Goal: Task Accomplishment & Management: Manage account settings

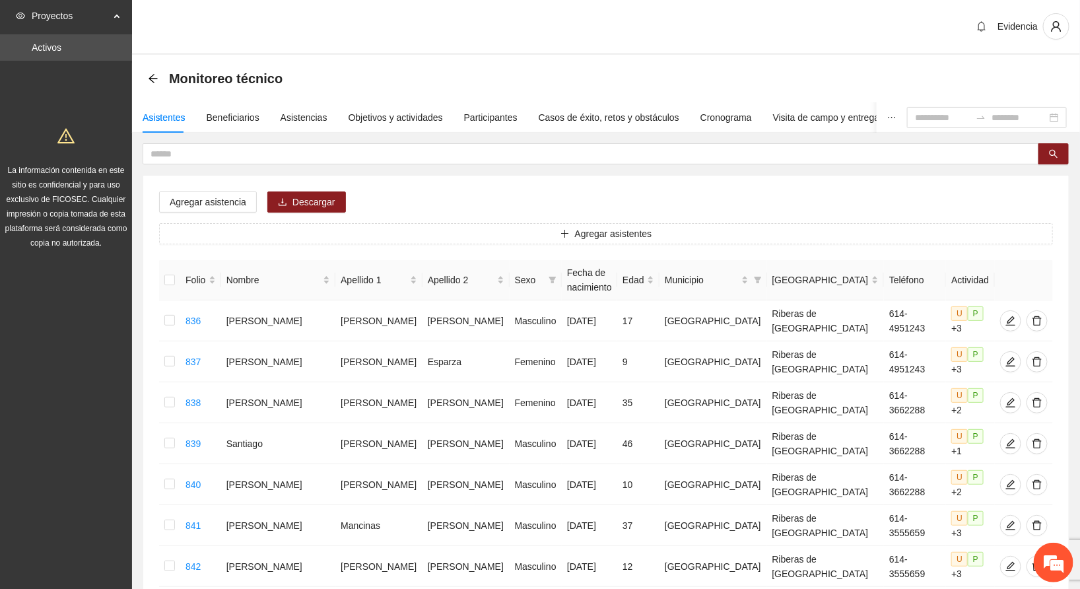
click at [737, 15] on div "Evidencia" at bounding box center [606, 27] width 948 height 55
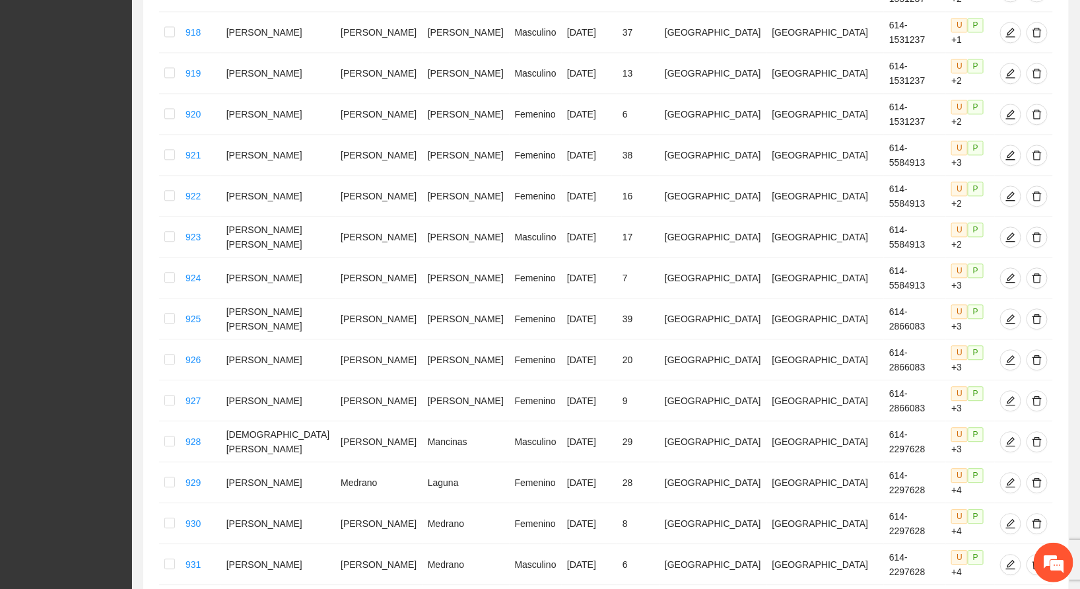
scroll to position [3531, 0]
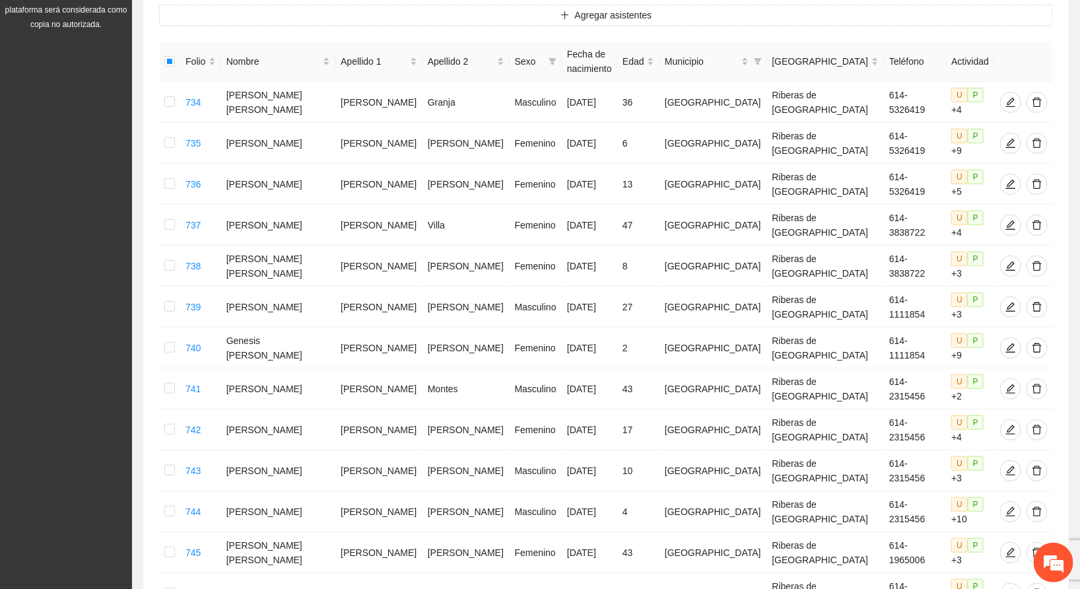
scroll to position [0, 0]
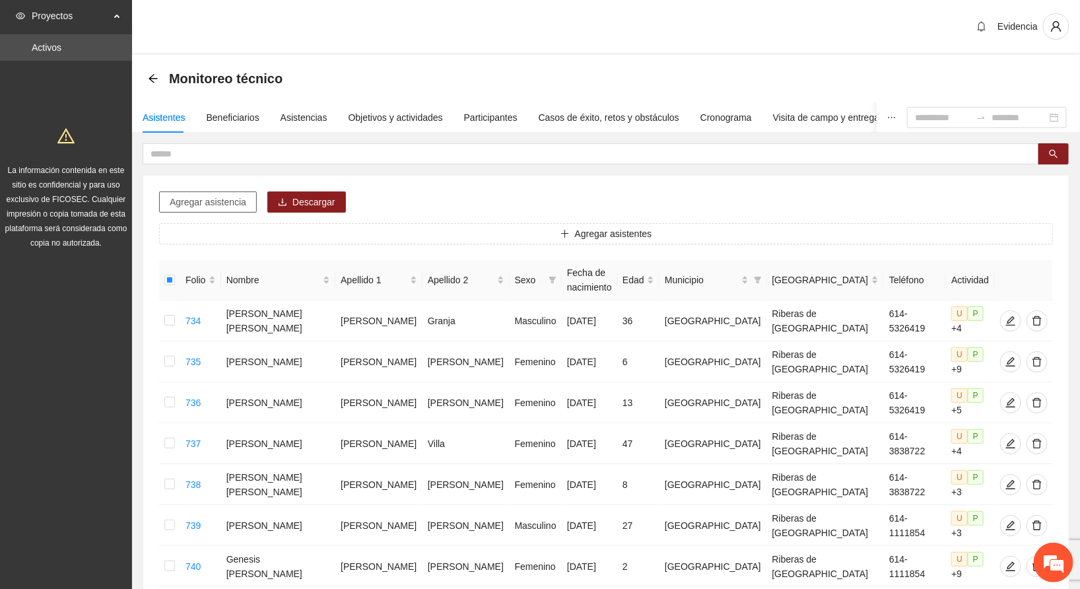
click at [190, 200] on span "Agregar asistencia" at bounding box center [208, 202] width 77 height 15
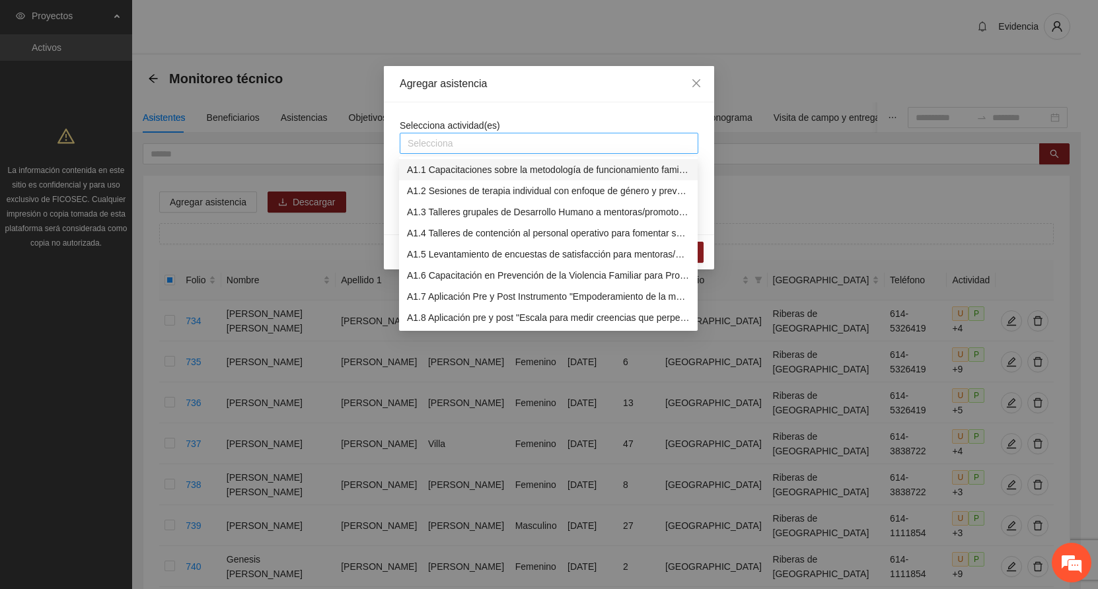
click at [482, 141] on div at bounding box center [549, 143] width 292 height 16
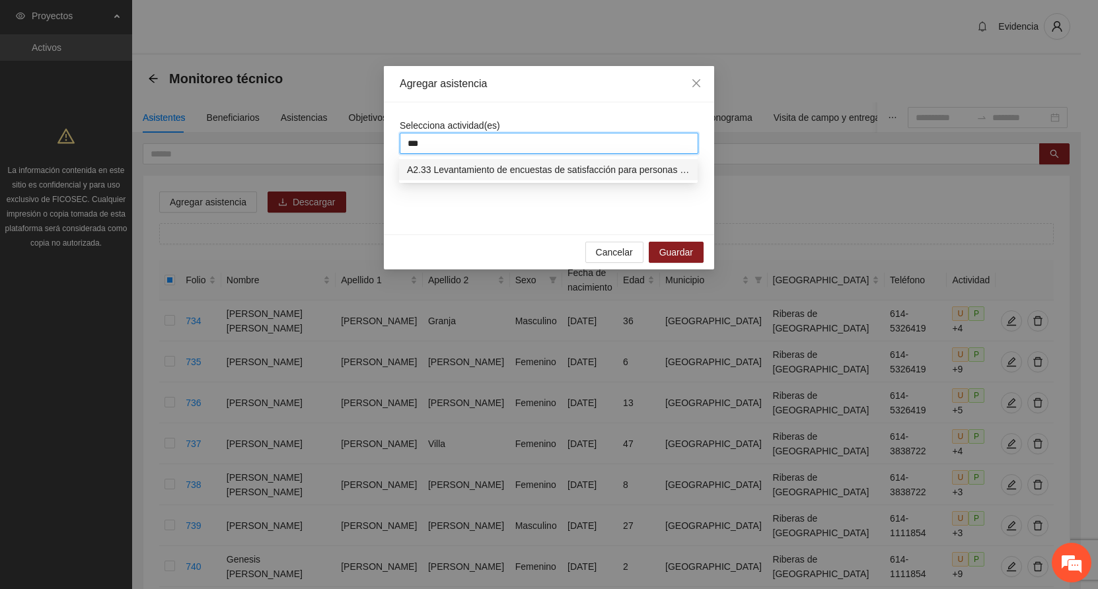
type input "****"
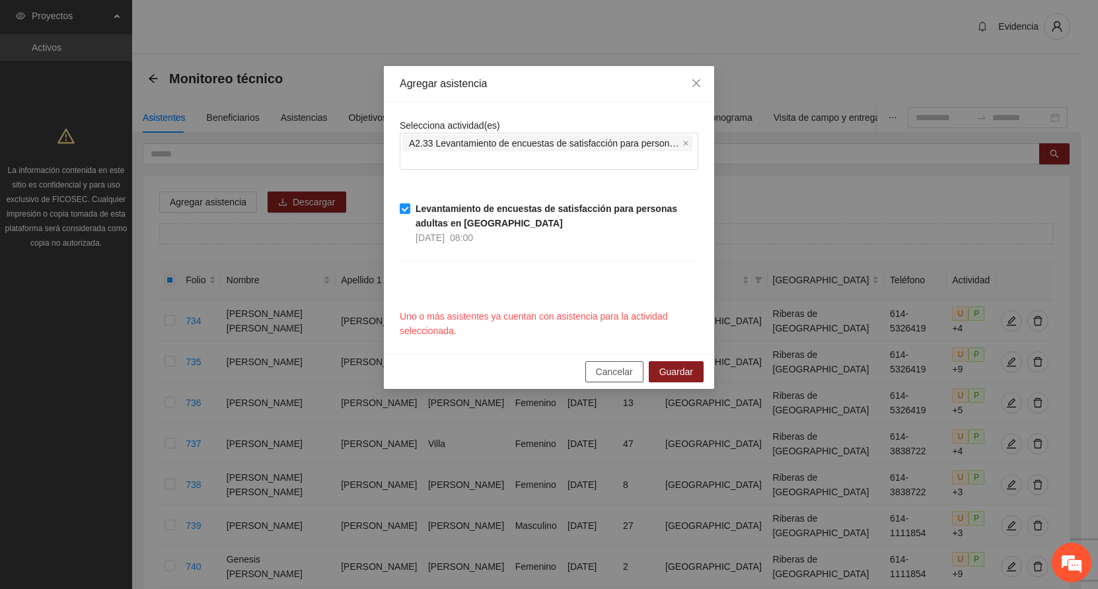
click at [600, 369] on span "Cancelar" at bounding box center [614, 372] width 37 height 15
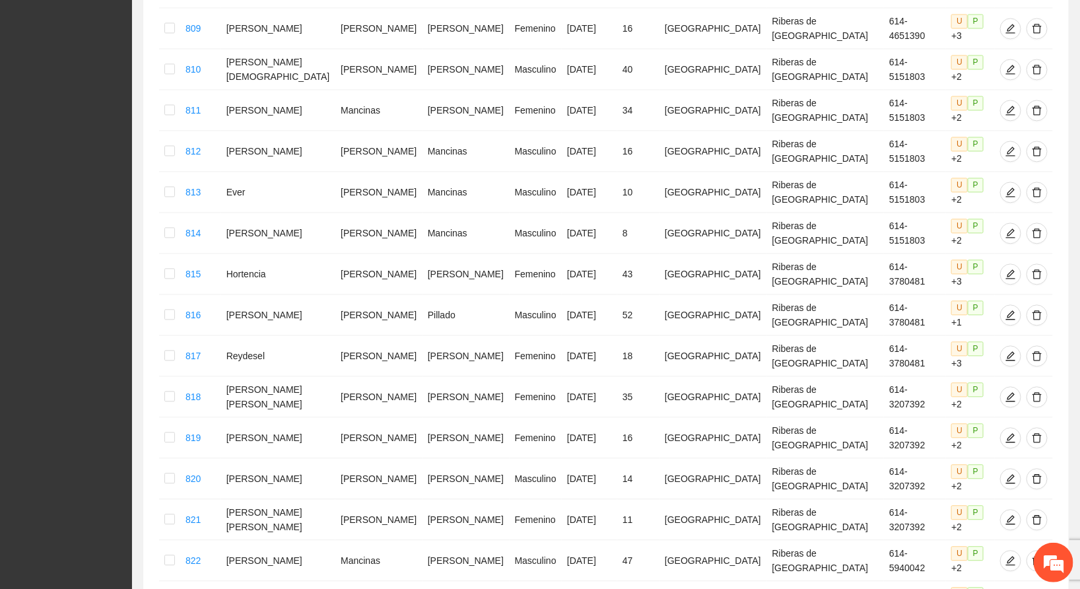
scroll to position [3652, 0]
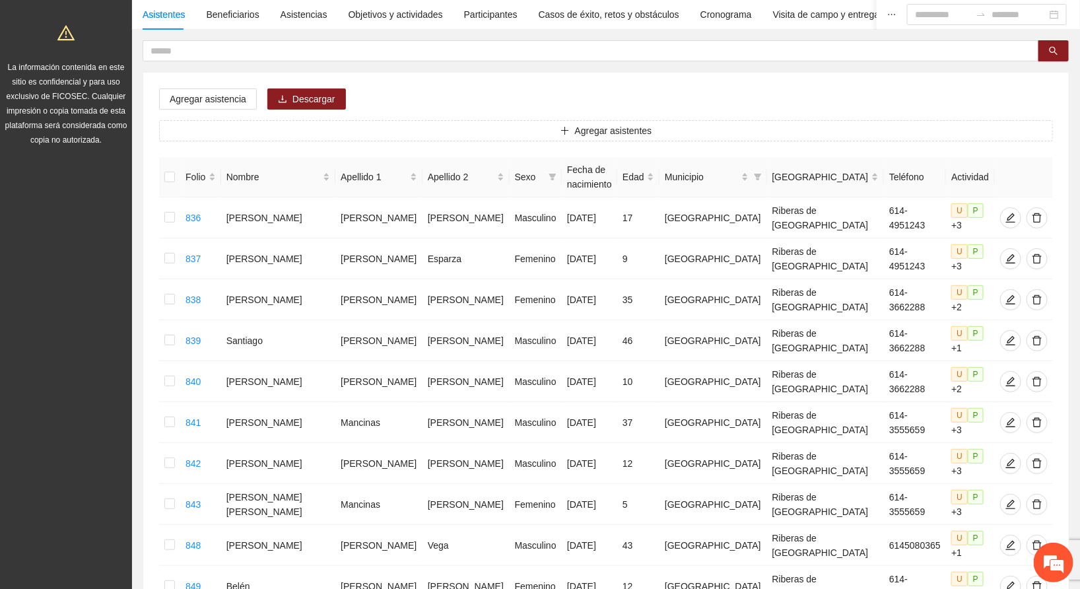
scroll to position [0, 0]
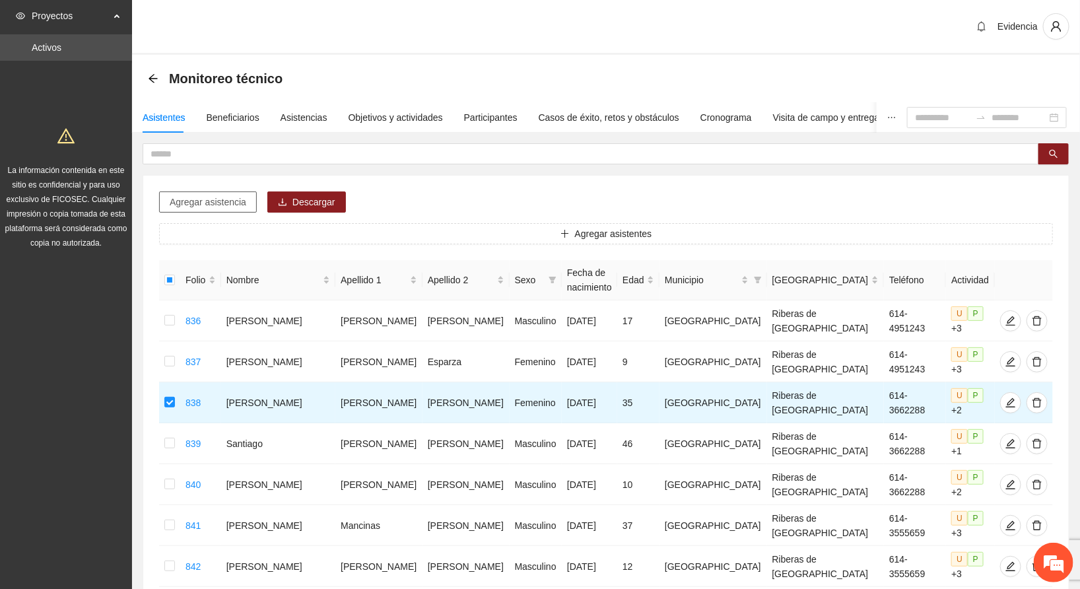
click at [187, 195] on span "Agregar asistencia" at bounding box center [208, 202] width 77 height 15
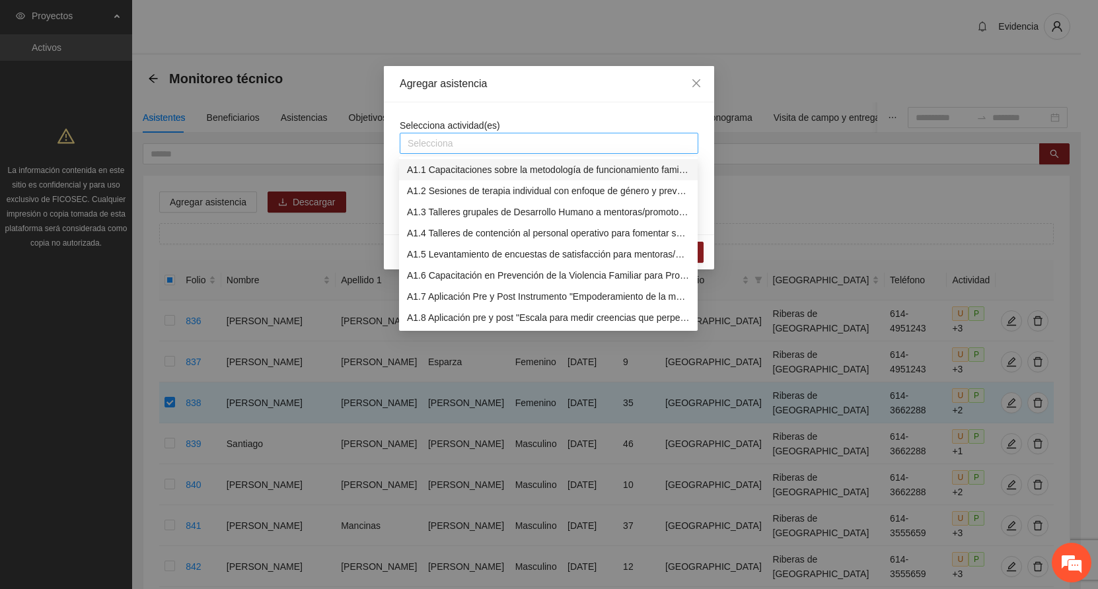
click at [448, 147] on div at bounding box center [549, 143] width 292 height 16
type input "****"
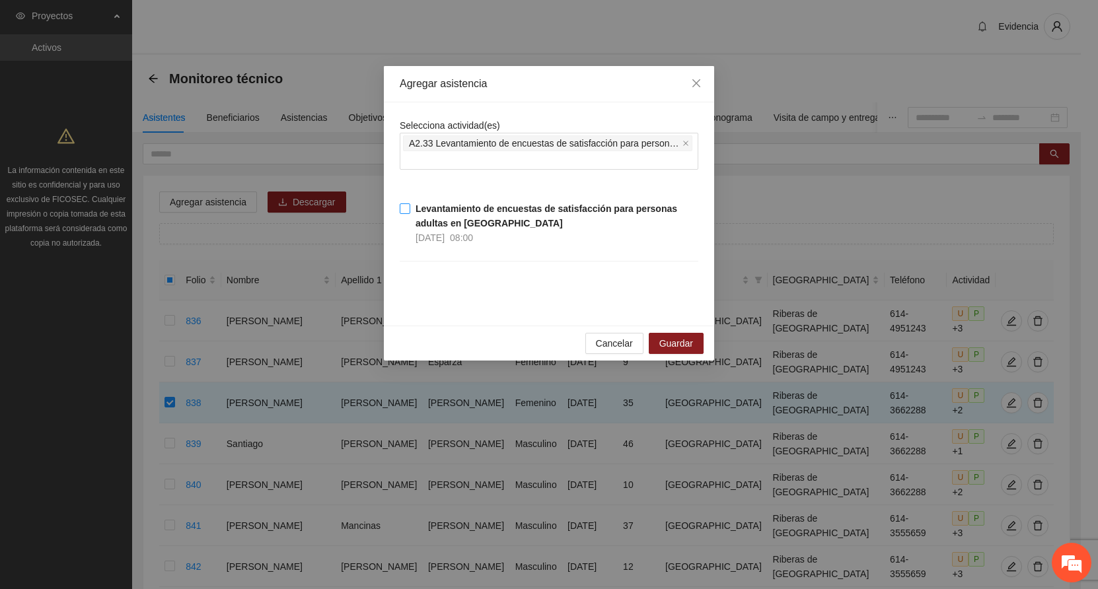
click at [419, 203] on strong "Levantamiento de encuestas de satisfacción para personas adultas en [GEOGRAPHIC…" at bounding box center [546, 215] width 262 height 25
drag, startPoint x: 611, startPoint y: 339, endPoint x: 1, endPoint y: 59, distance: 671.4
click at [610, 339] on span "Cancelar" at bounding box center [614, 343] width 37 height 15
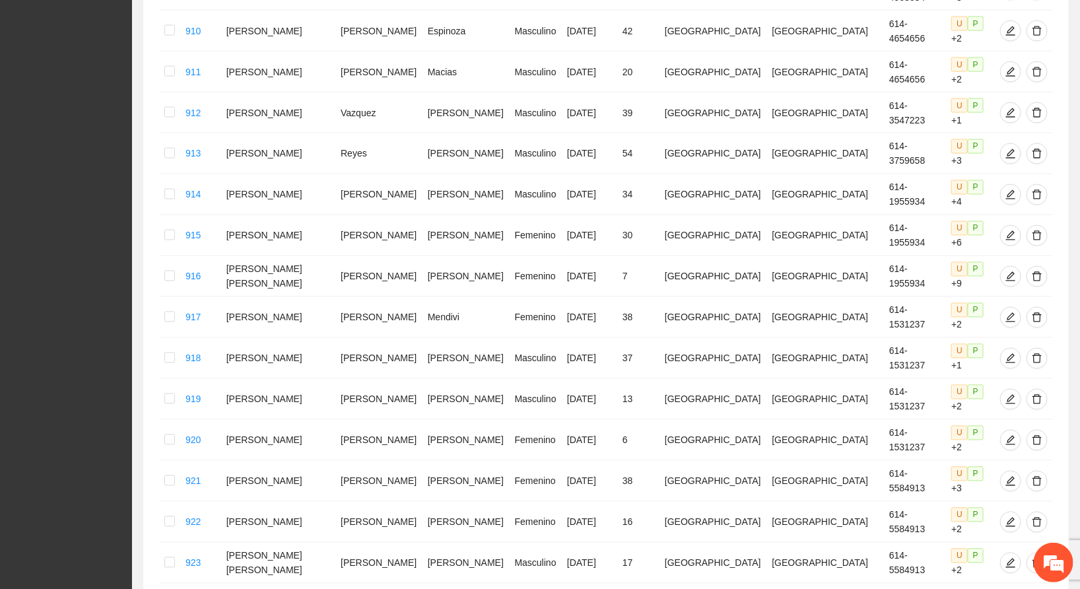
scroll to position [3531, 0]
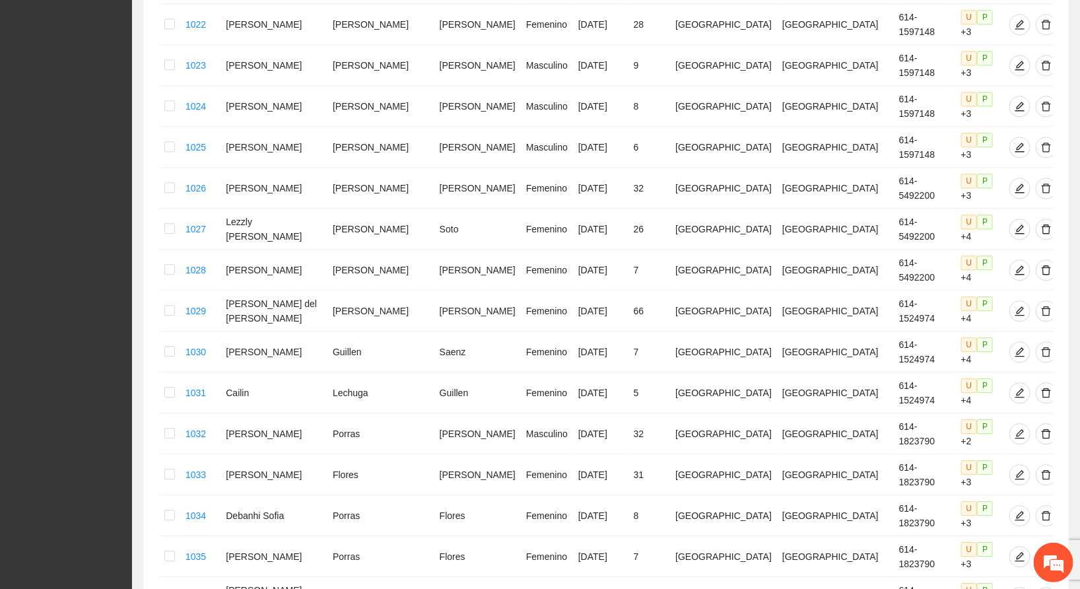
scroll to position [3287, 0]
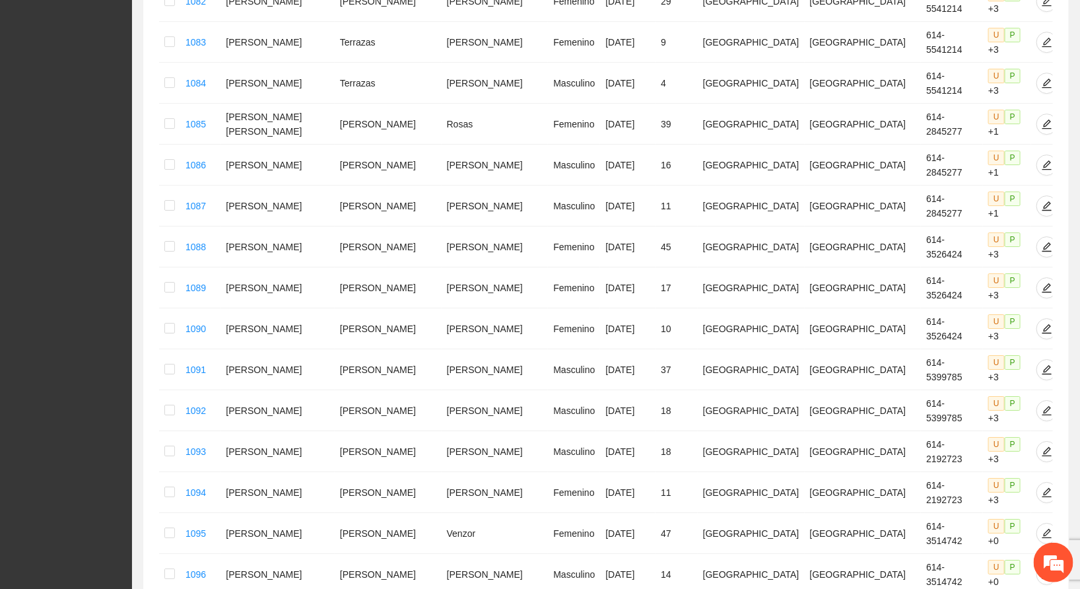
scroll to position [1920, 0]
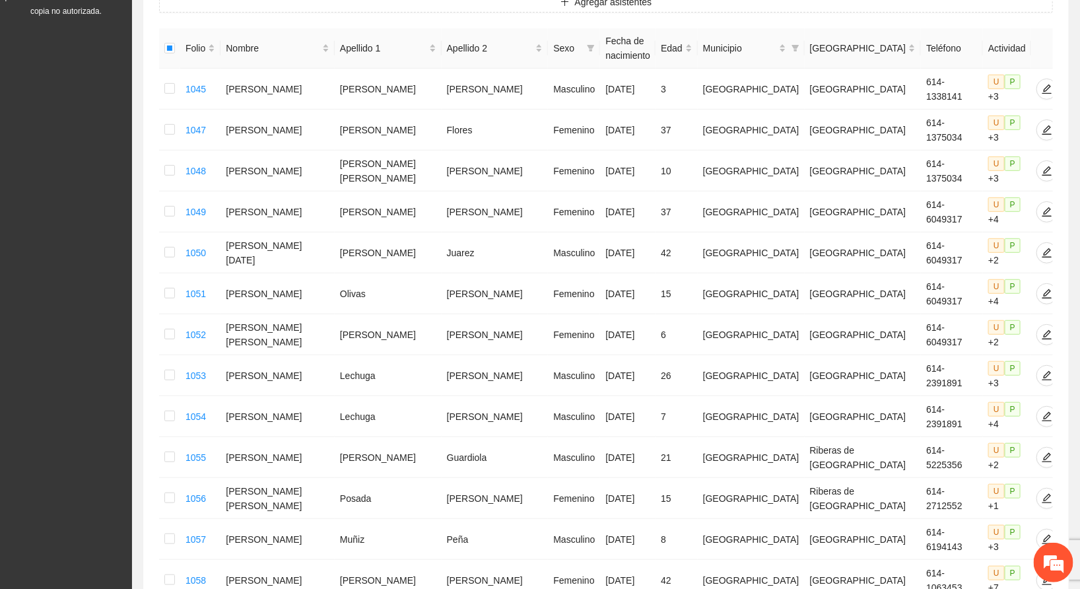
scroll to position [0, 0]
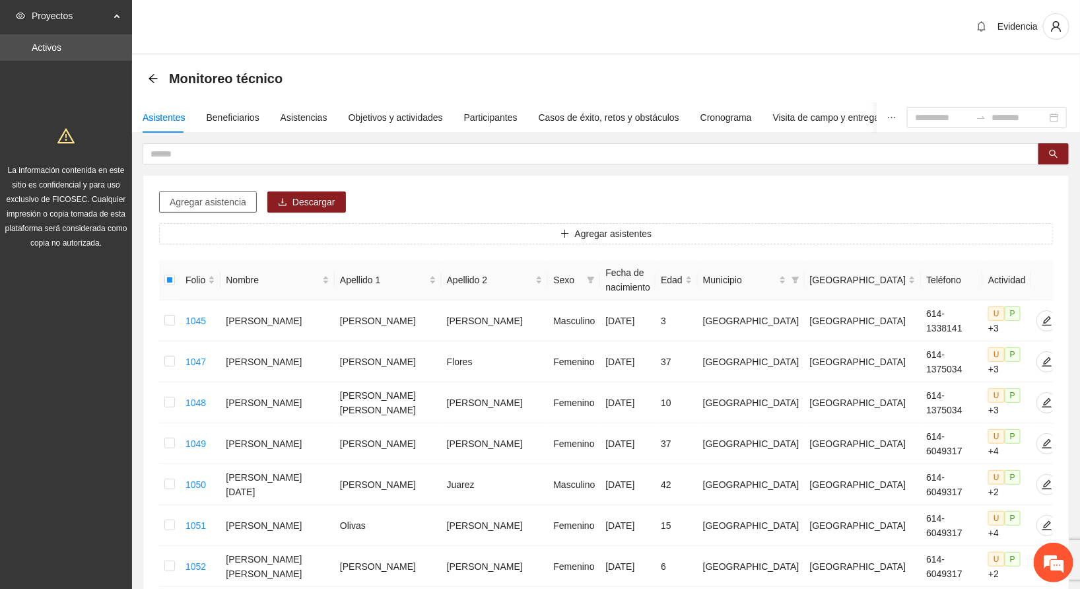
click at [199, 194] on button "Agregar asistencia" at bounding box center [208, 202] width 98 height 21
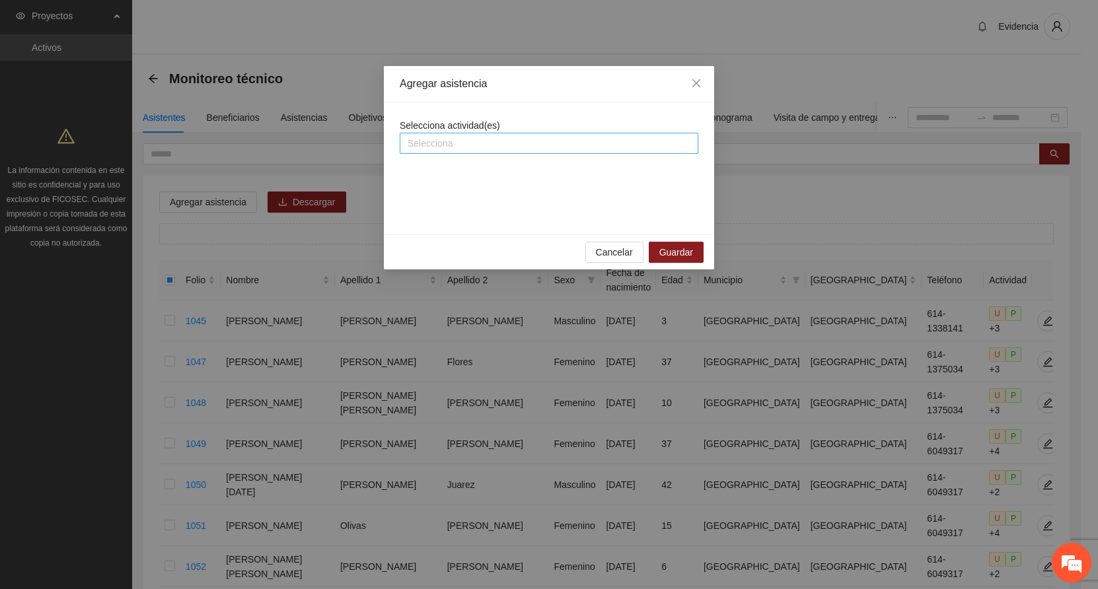
click at [496, 133] on div "Selecciona" at bounding box center [549, 143] width 298 height 21
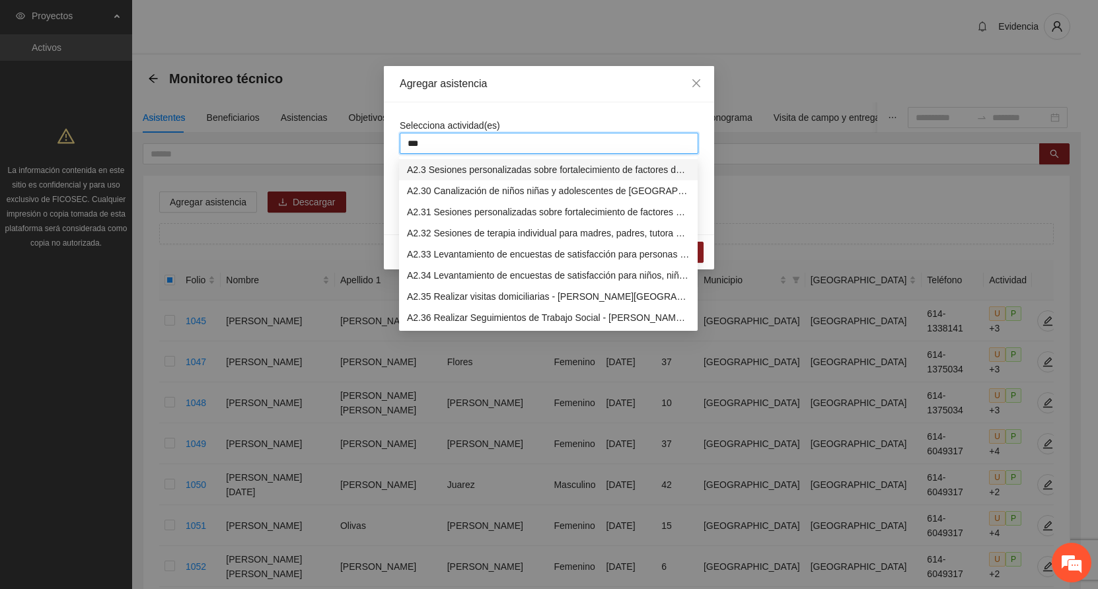
type input "****"
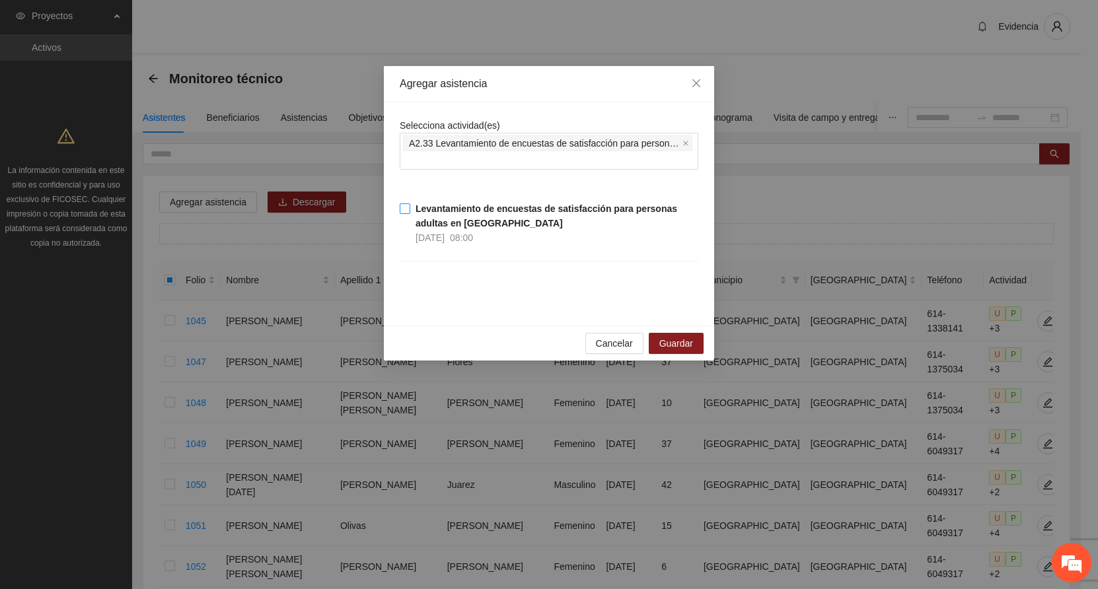
click at [442, 214] on strong "Levantamiento de encuestas de satisfacción para personas adultas en [GEOGRAPHIC…" at bounding box center [546, 215] width 262 height 25
click at [680, 339] on span "Guardar" at bounding box center [676, 343] width 34 height 15
